Goal: Task Accomplishment & Management: Manage account settings

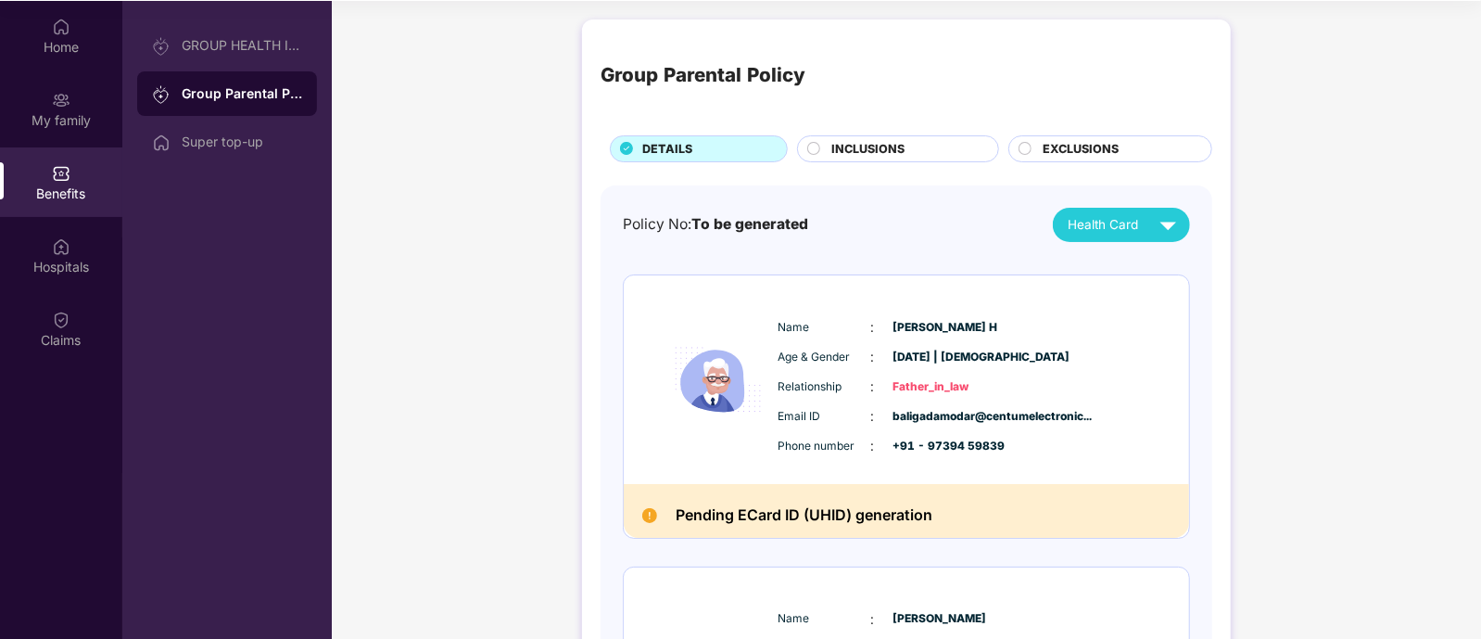
scroll to position [187, 0]
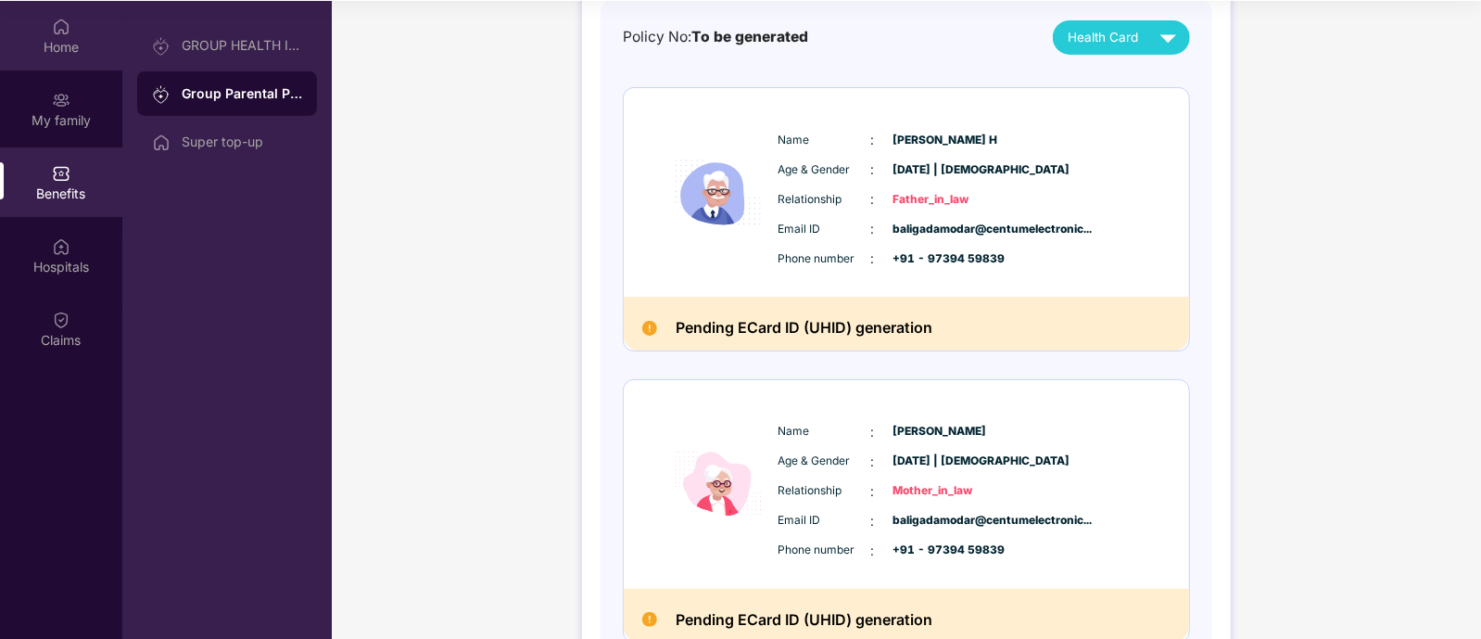
click at [63, 49] on div "Home" at bounding box center [61, 47] width 122 height 19
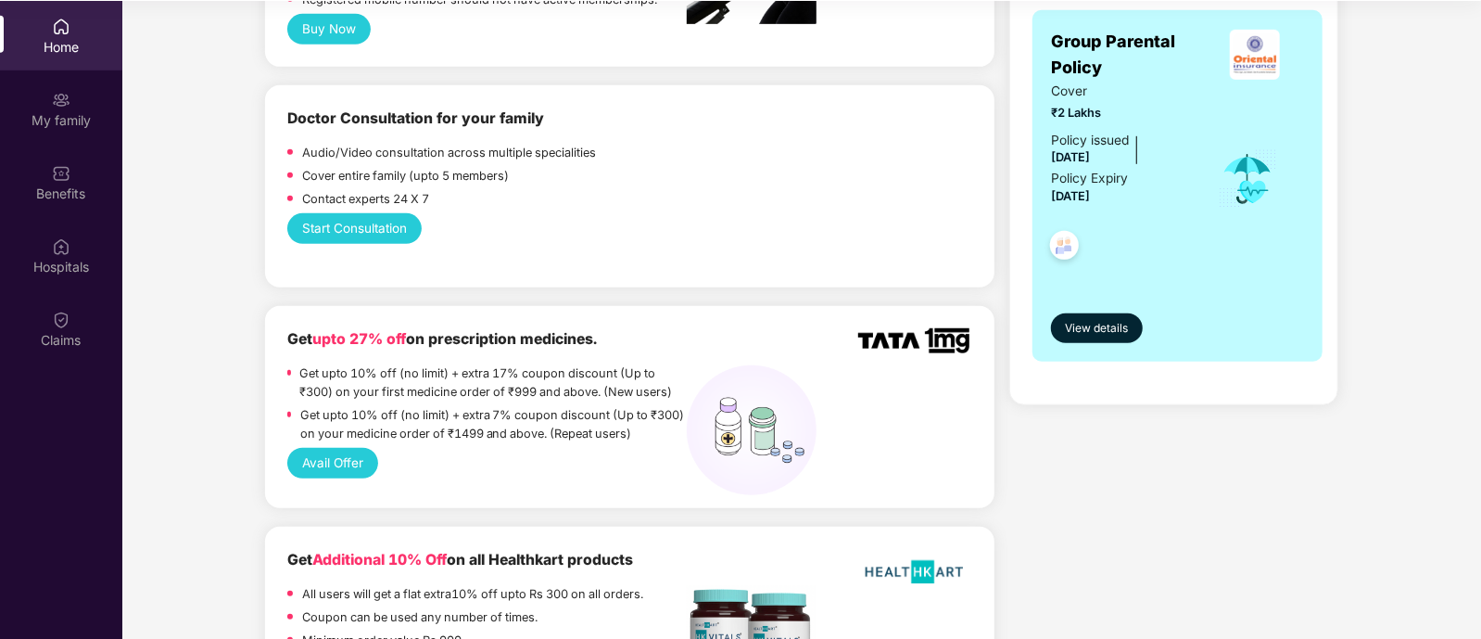
scroll to position [695, 0]
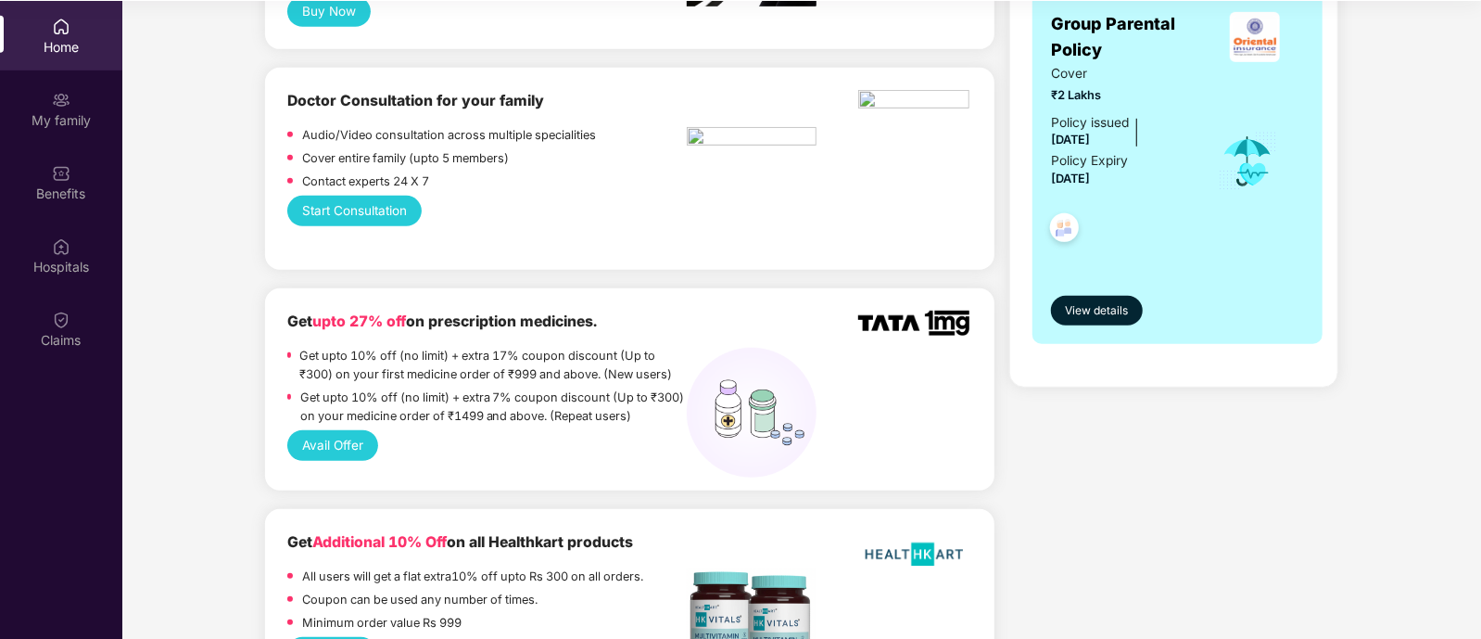
click at [371, 196] on button "Start Consultation" at bounding box center [353, 211] width 133 height 31
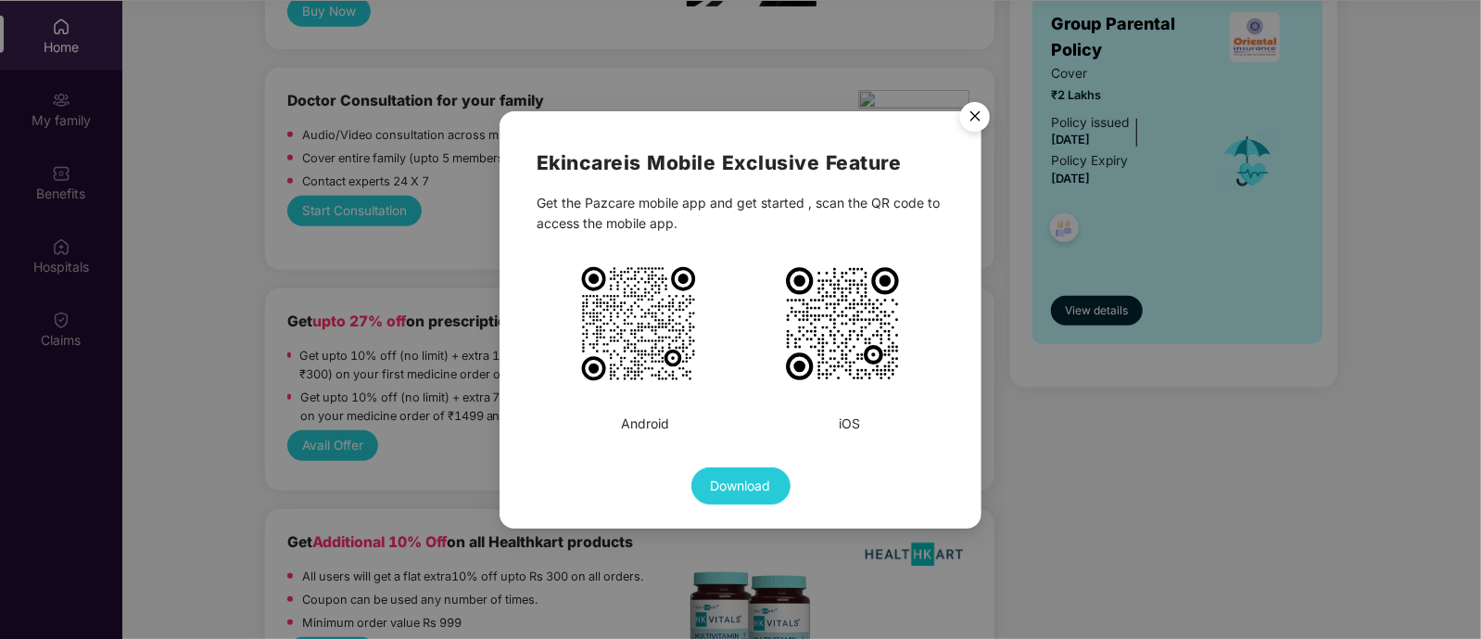
click at [985, 108] on img "Close" at bounding box center [975, 120] width 52 height 52
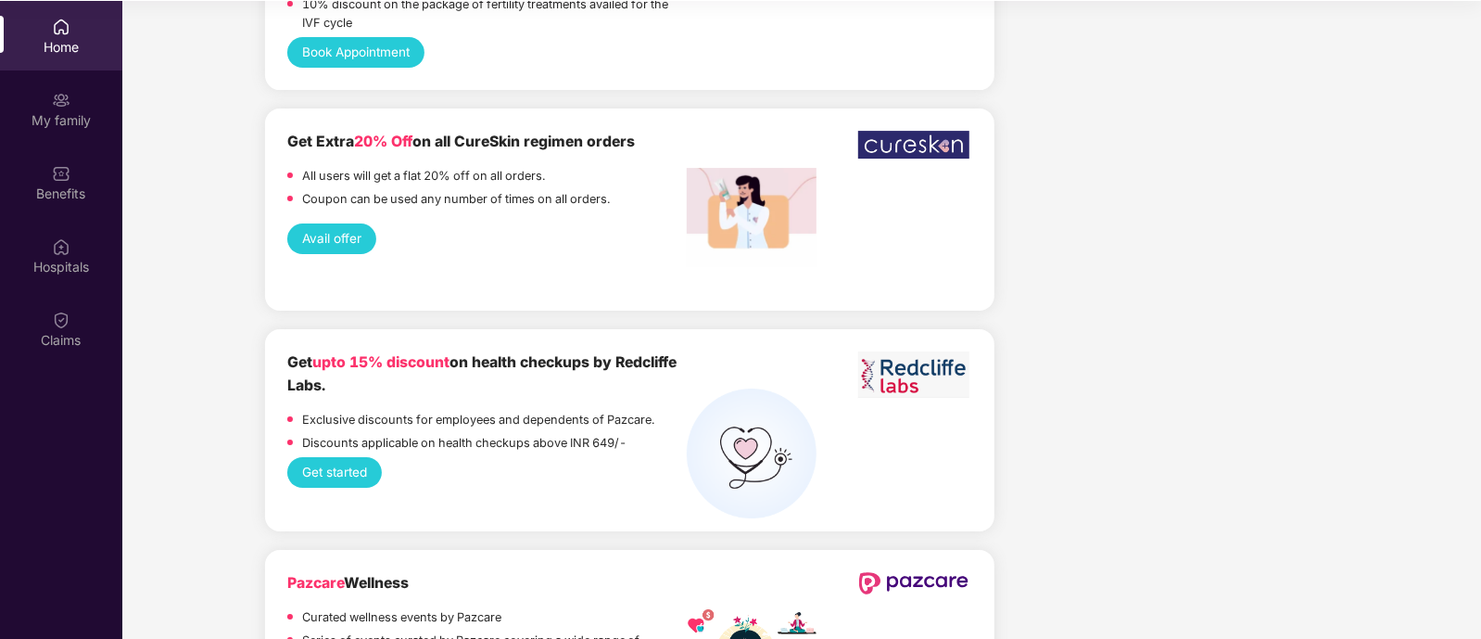
scroll to position [4031, 0]
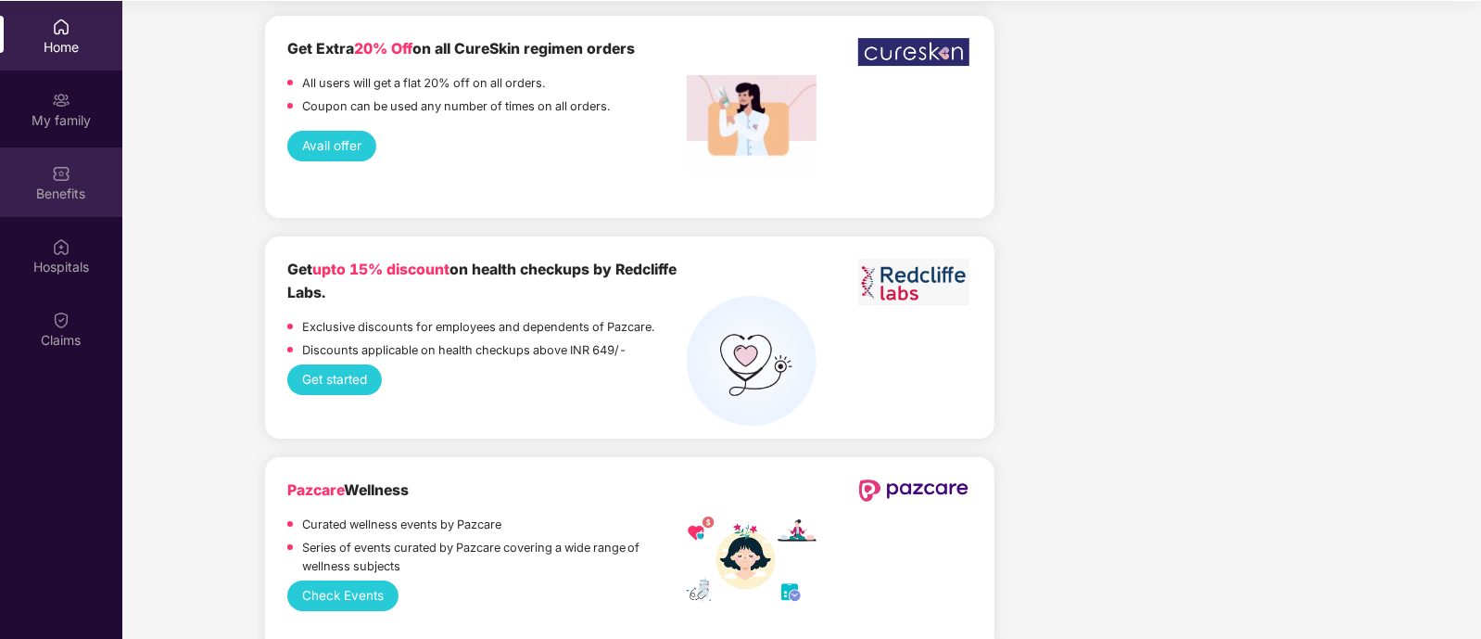
click at [54, 175] on img at bounding box center [61, 173] width 19 height 19
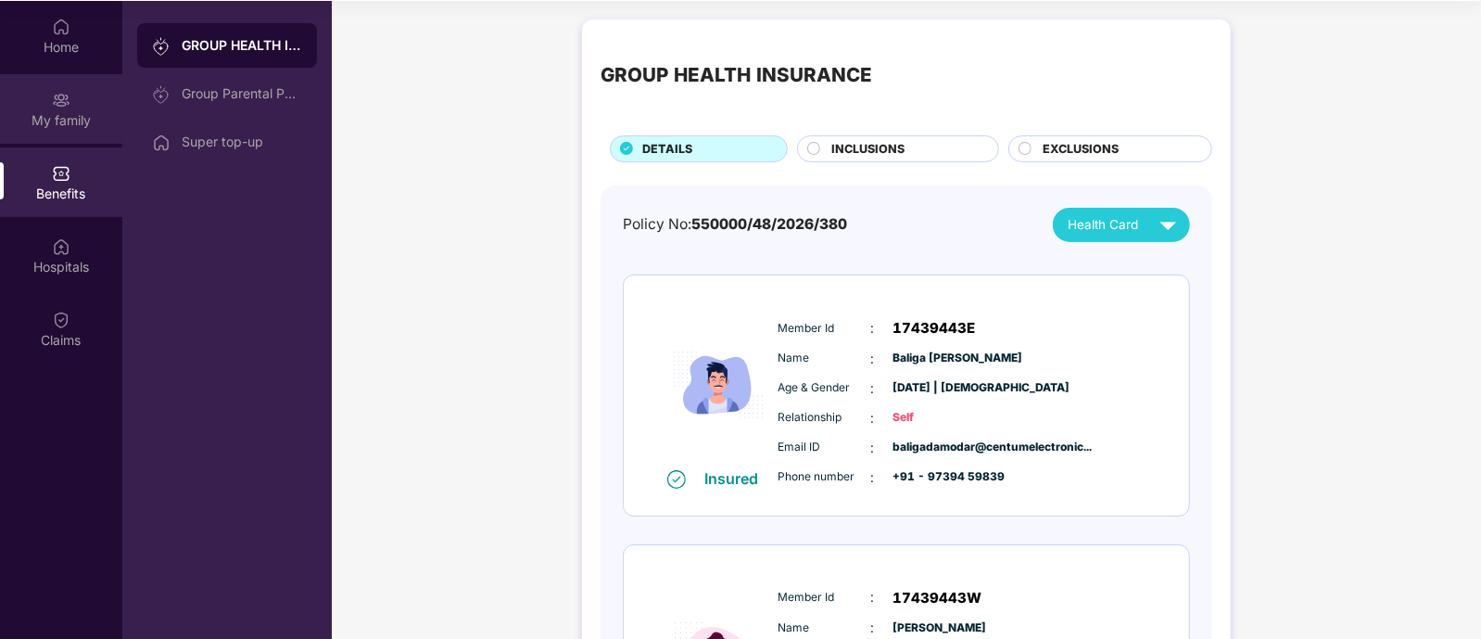
click at [70, 108] on img at bounding box center [61, 100] width 19 height 19
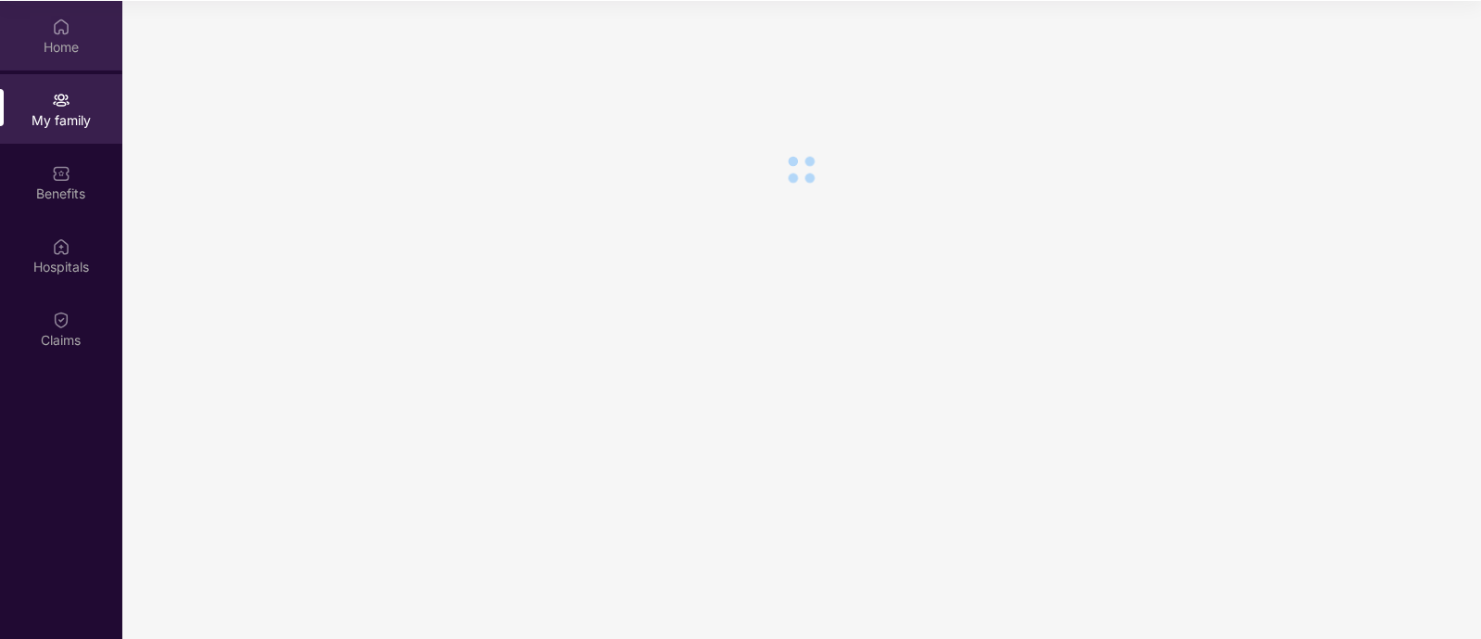
click at [66, 49] on div "Home" at bounding box center [61, 47] width 122 height 19
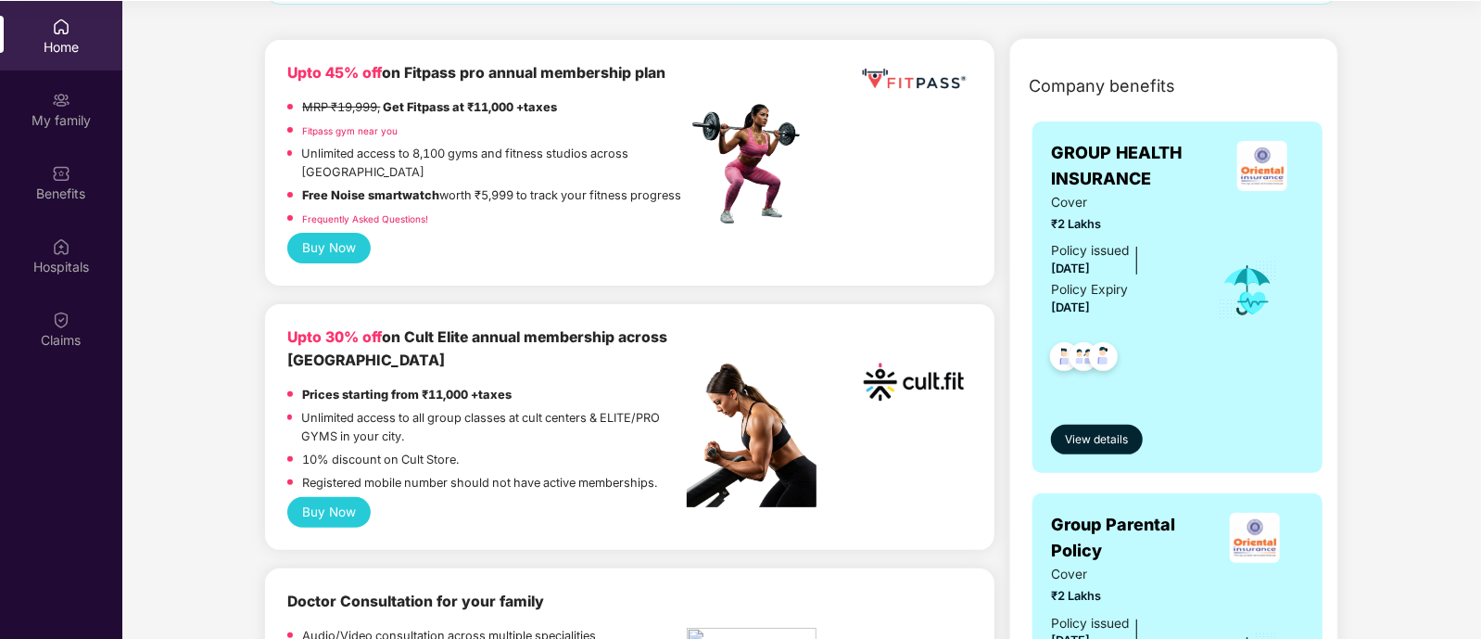
scroll to position [231, 0]
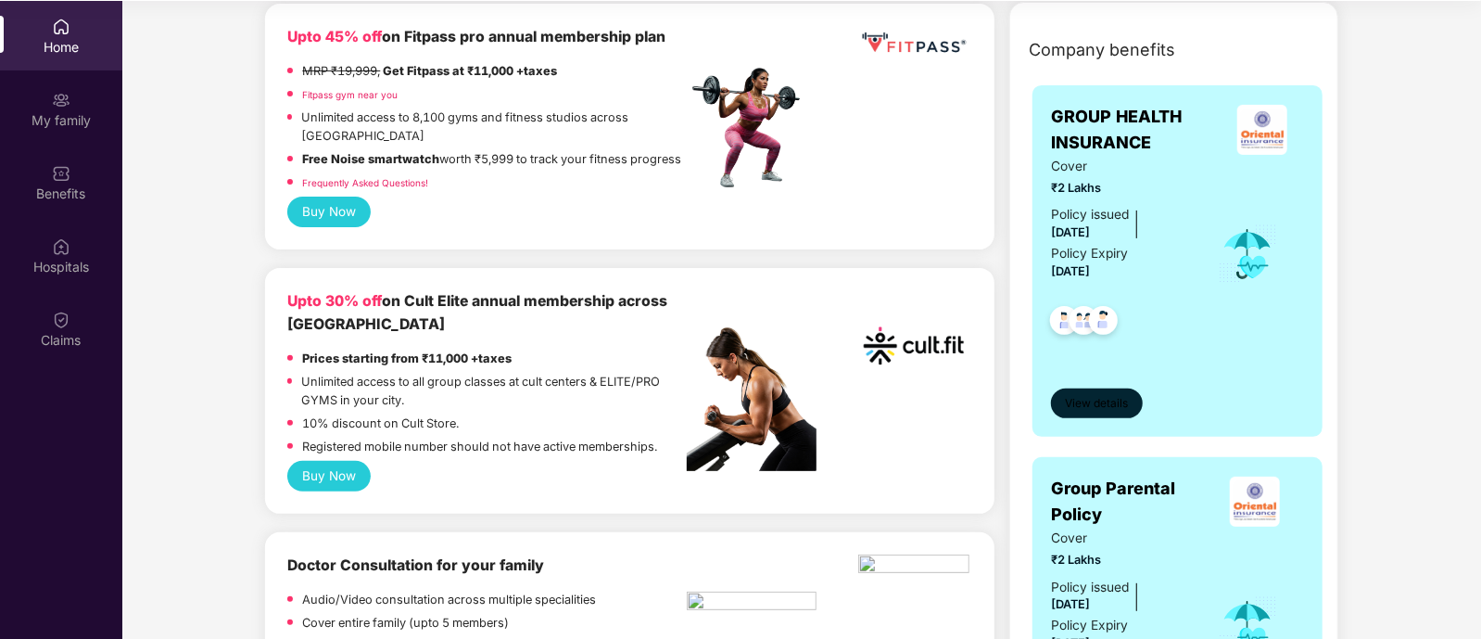
click at [1106, 399] on span "View details" at bounding box center [1097, 404] width 63 height 18
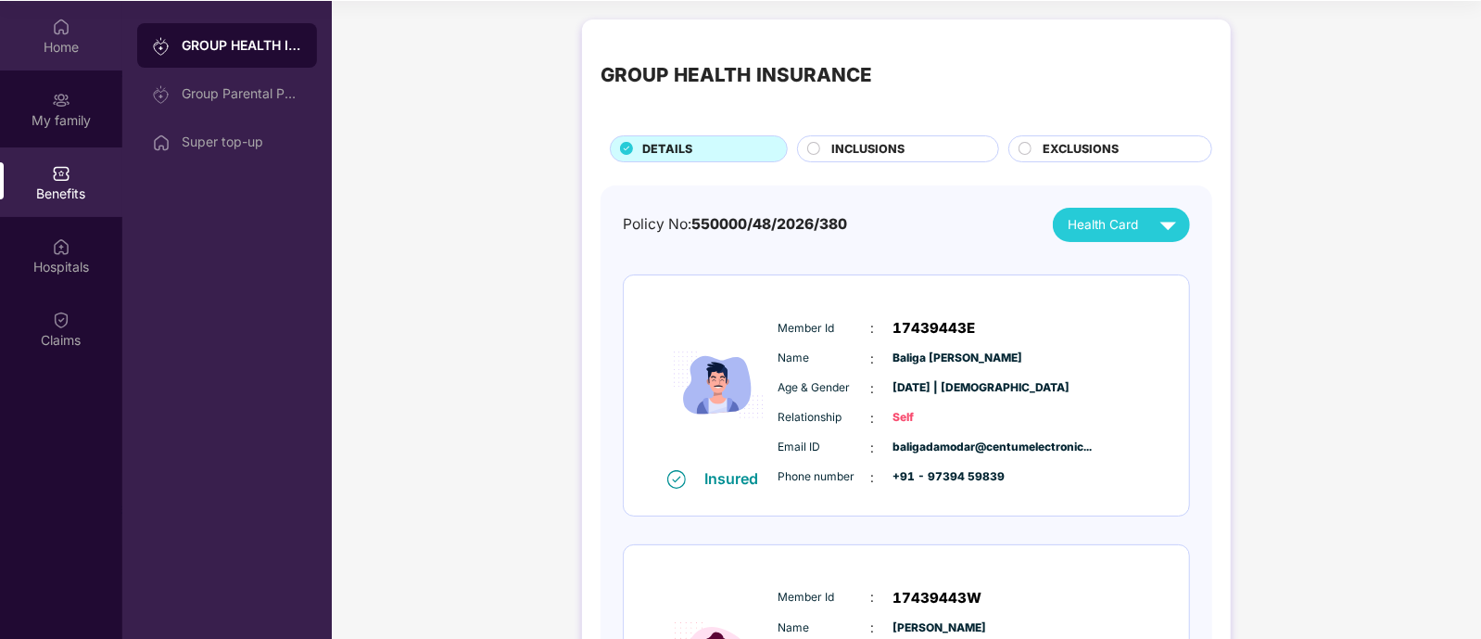
click at [60, 48] on div "Home" at bounding box center [61, 47] width 122 height 19
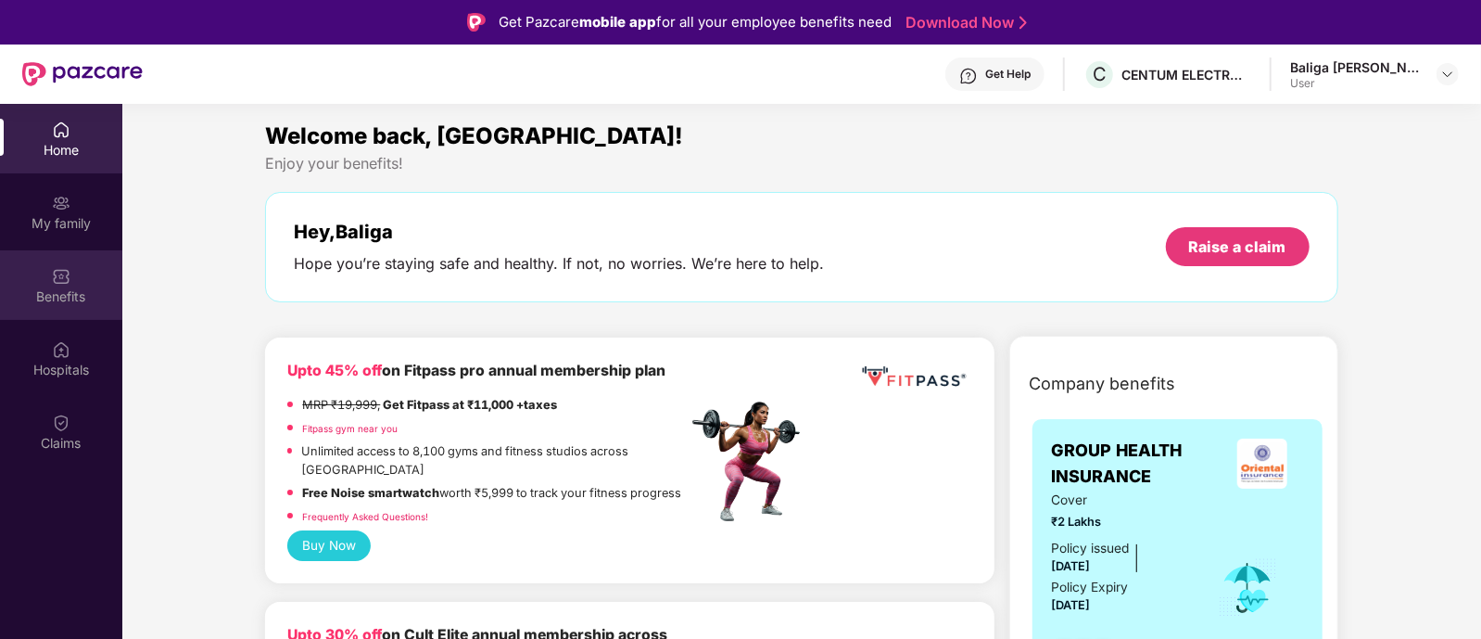
click at [78, 301] on div "Benefits" at bounding box center [61, 296] width 122 height 19
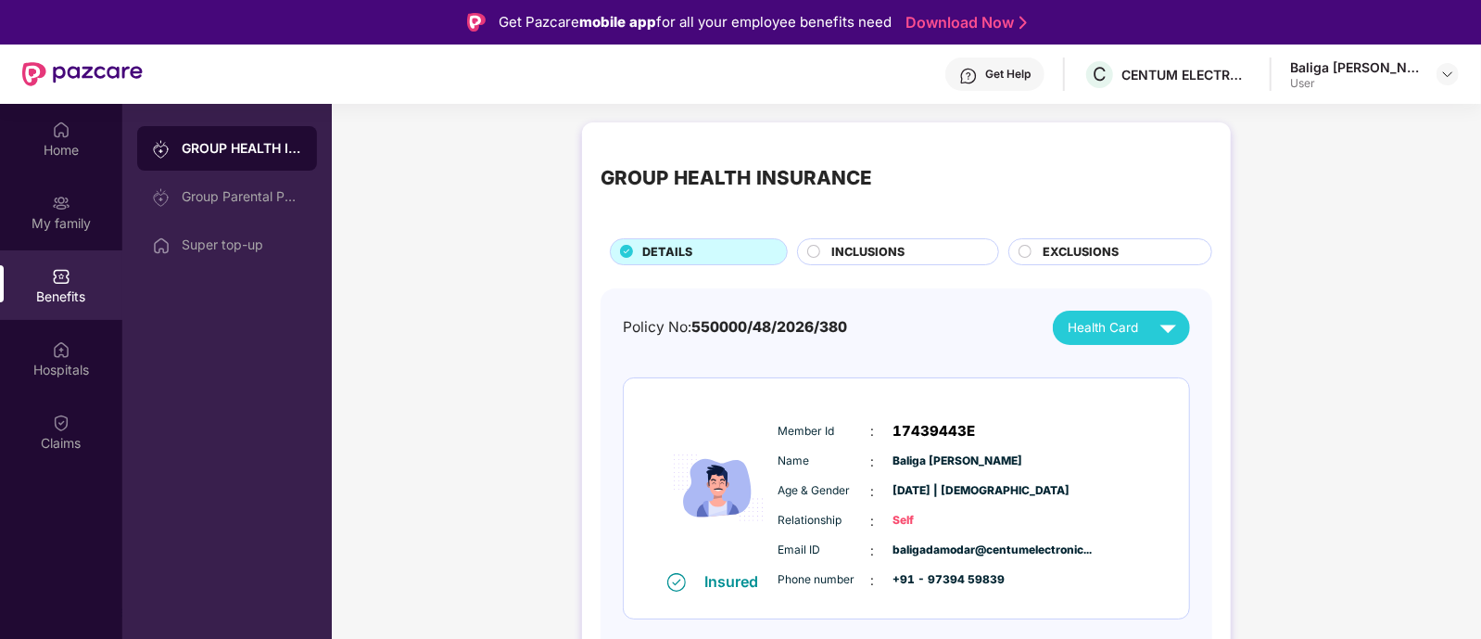
click at [876, 261] on div "INCLUSIONS" at bounding box center [906, 253] width 166 height 21
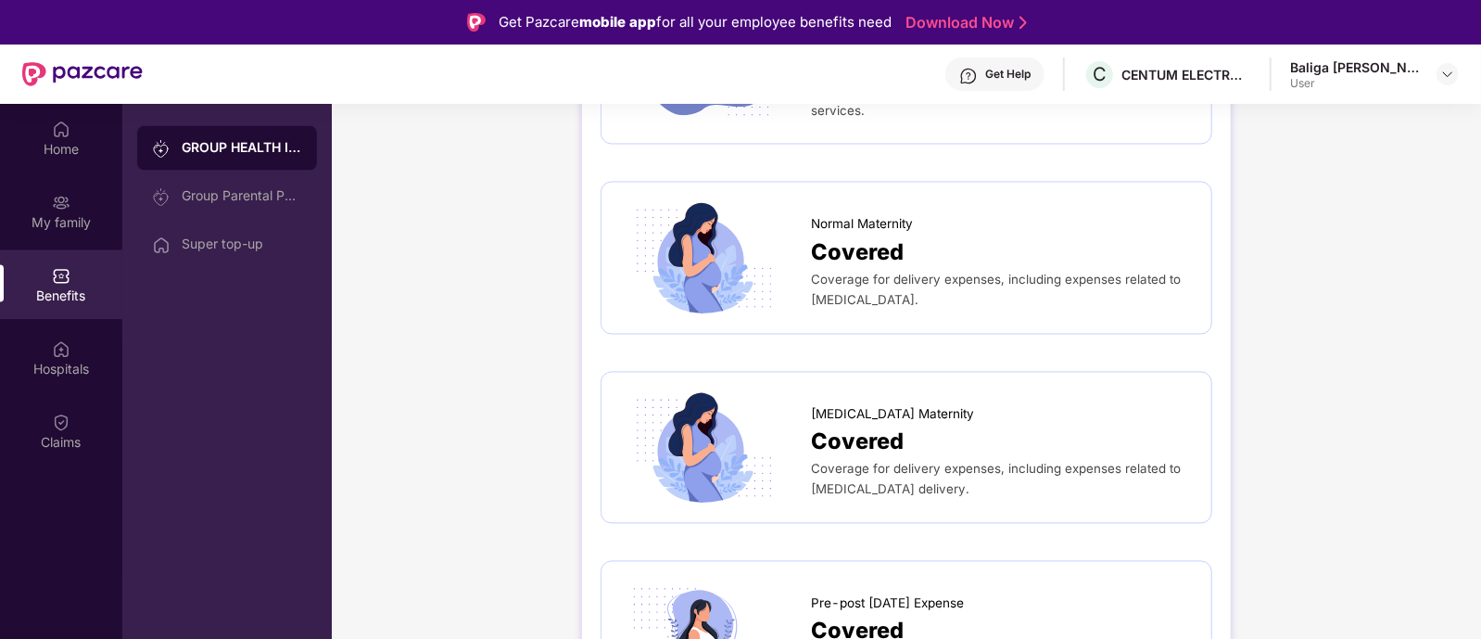
scroll to position [2549, 0]
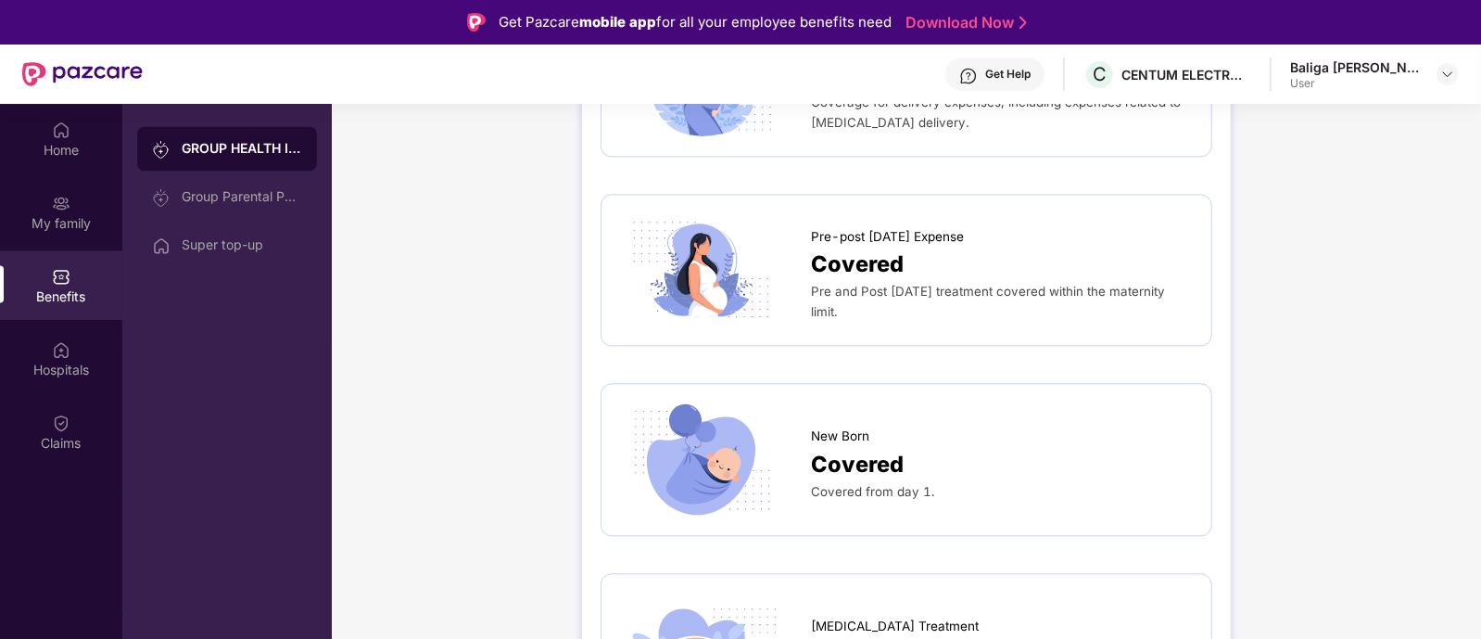
click at [1350, 53] on div "Get Help C CENTUM ELECTRONICS LIMITED Baliga [PERSON_NAME] User" at bounding box center [801, 73] width 1316 height 59
click at [1362, 78] on div "User" at bounding box center [1355, 83] width 130 height 15
drag, startPoint x: 1447, startPoint y: 64, endPoint x: 1440, endPoint y: 78, distance: 15.3
click at [1447, 66] on div at bounding box center [1447, 74] width 22 height 22
drag, startPoint x: 1364, startPoint y: 176, endPoint x: 1258, endPoint y: 118, distance: 121.5
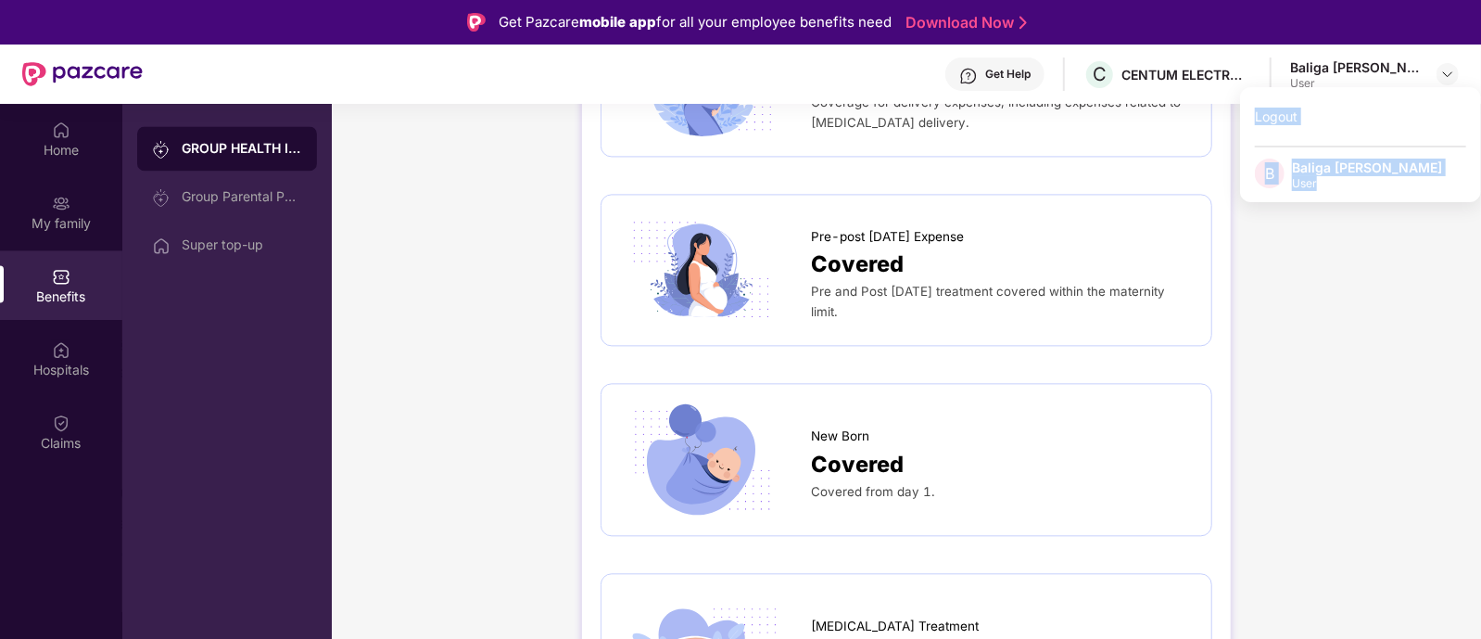
click at [1258, 118] on div "Logout B Baliga [PERSON_NAME] User" at bounding box center [1360, 144] width 241 height 115
click at [1376, 69] on div "Baliga [PERSON_NAME]" at bounding box center [1355, 67] width 130 height 18
click at [1439, 76] on div at bounding box center [1447, 74] width 22 height 22
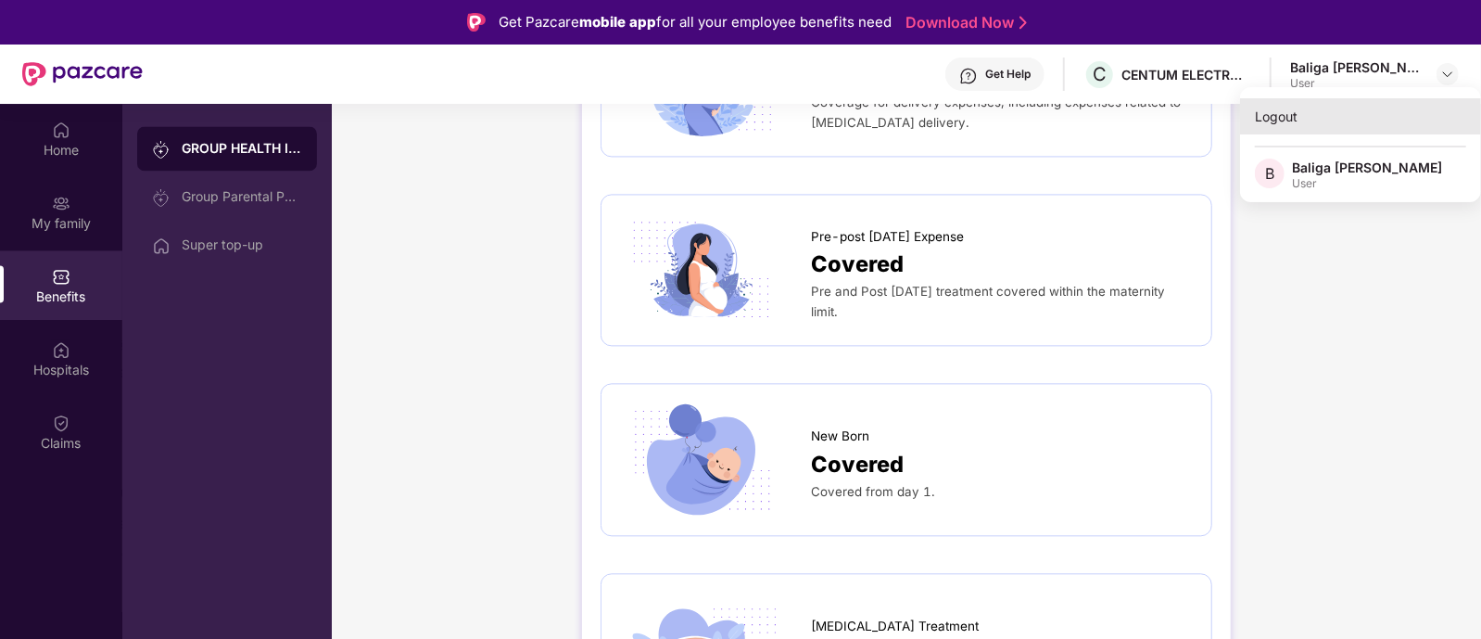
click at [1342, 122] on div "Logout" at bounding box center [1360, 116] width 241 height 36
